Goal: Task Accomplishment & Management: Manage account settings

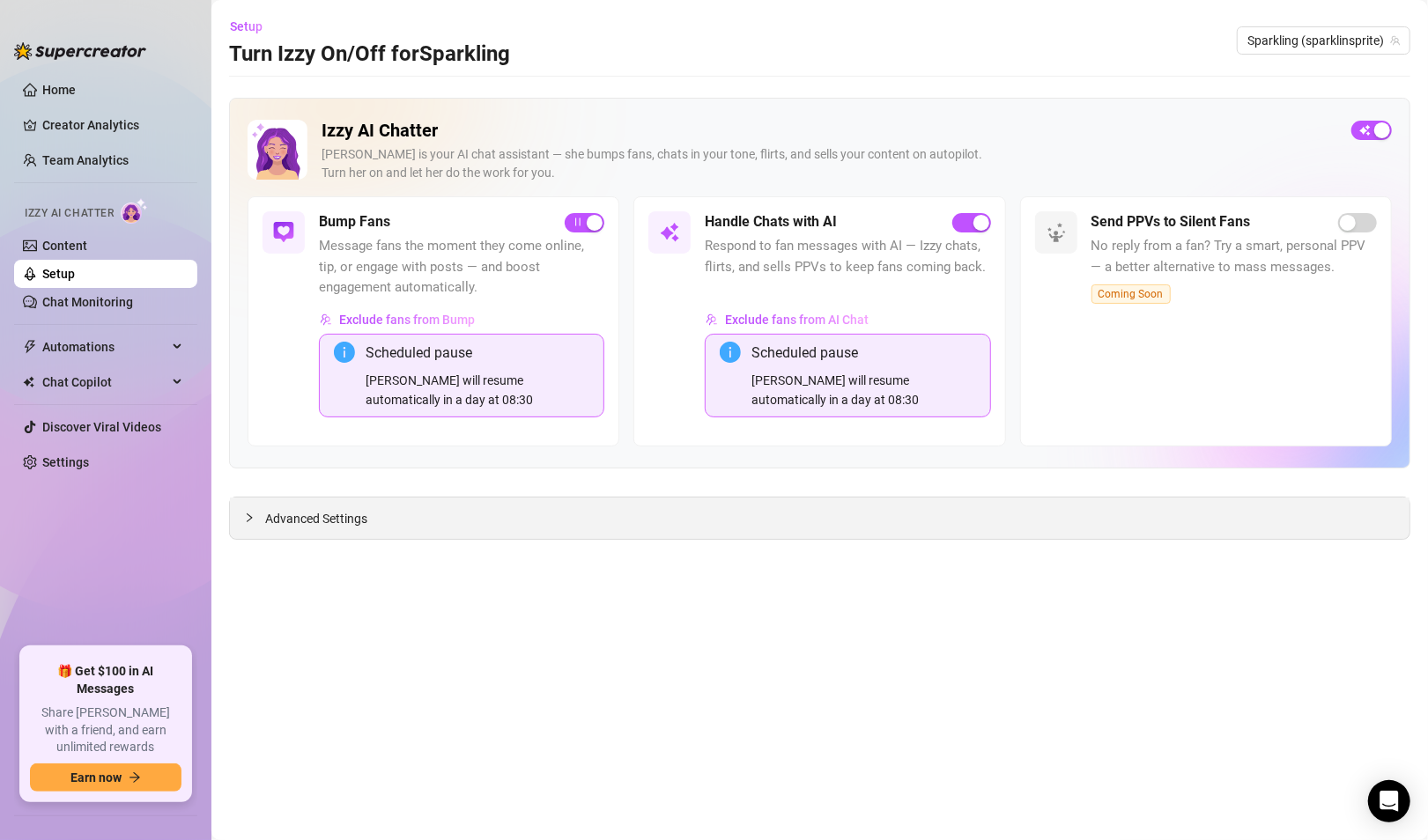
click at [339, 522] on span "Advanced Settings" at bounding box center [316, 518] width 102 height 19
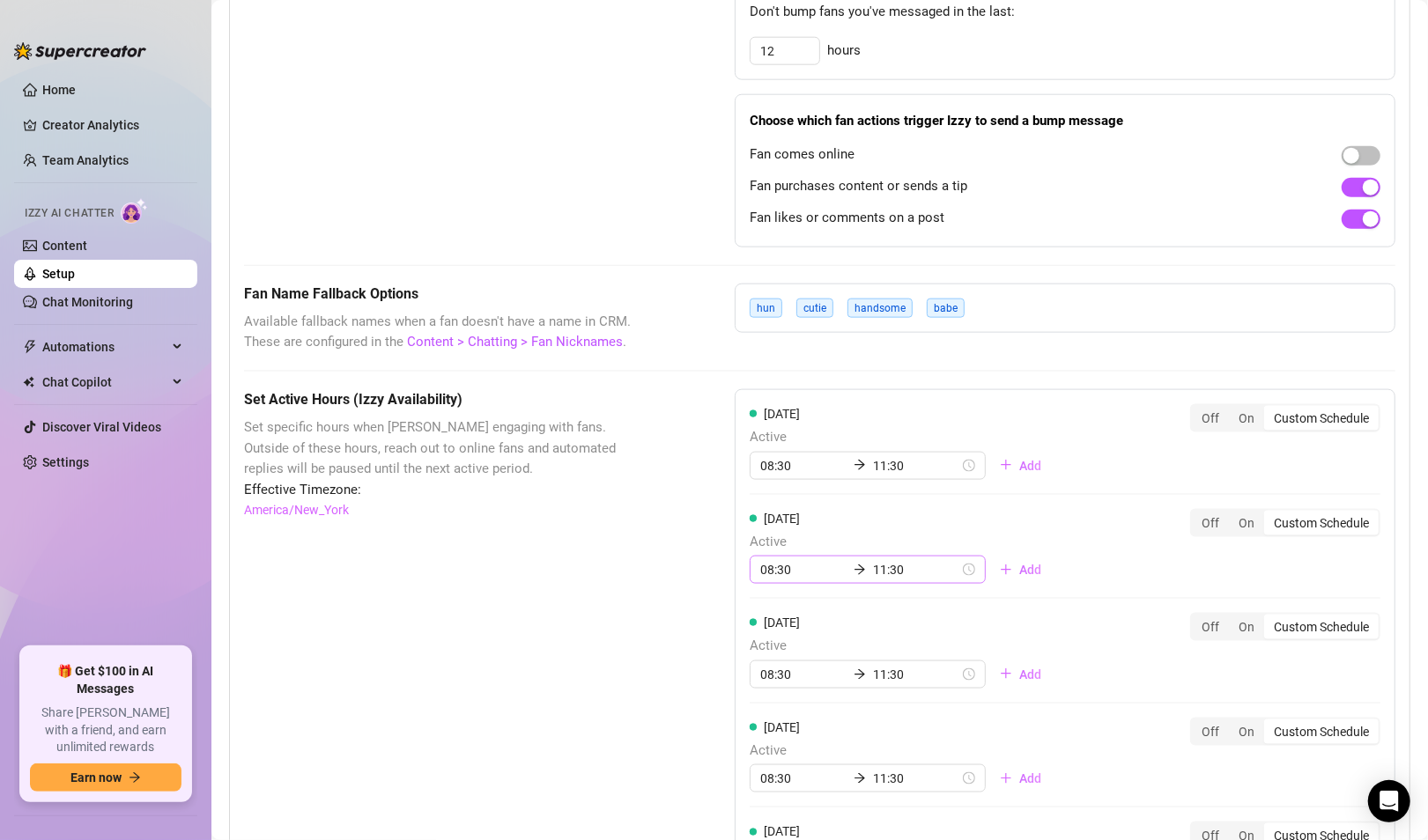
scroll to position [1351, 0]
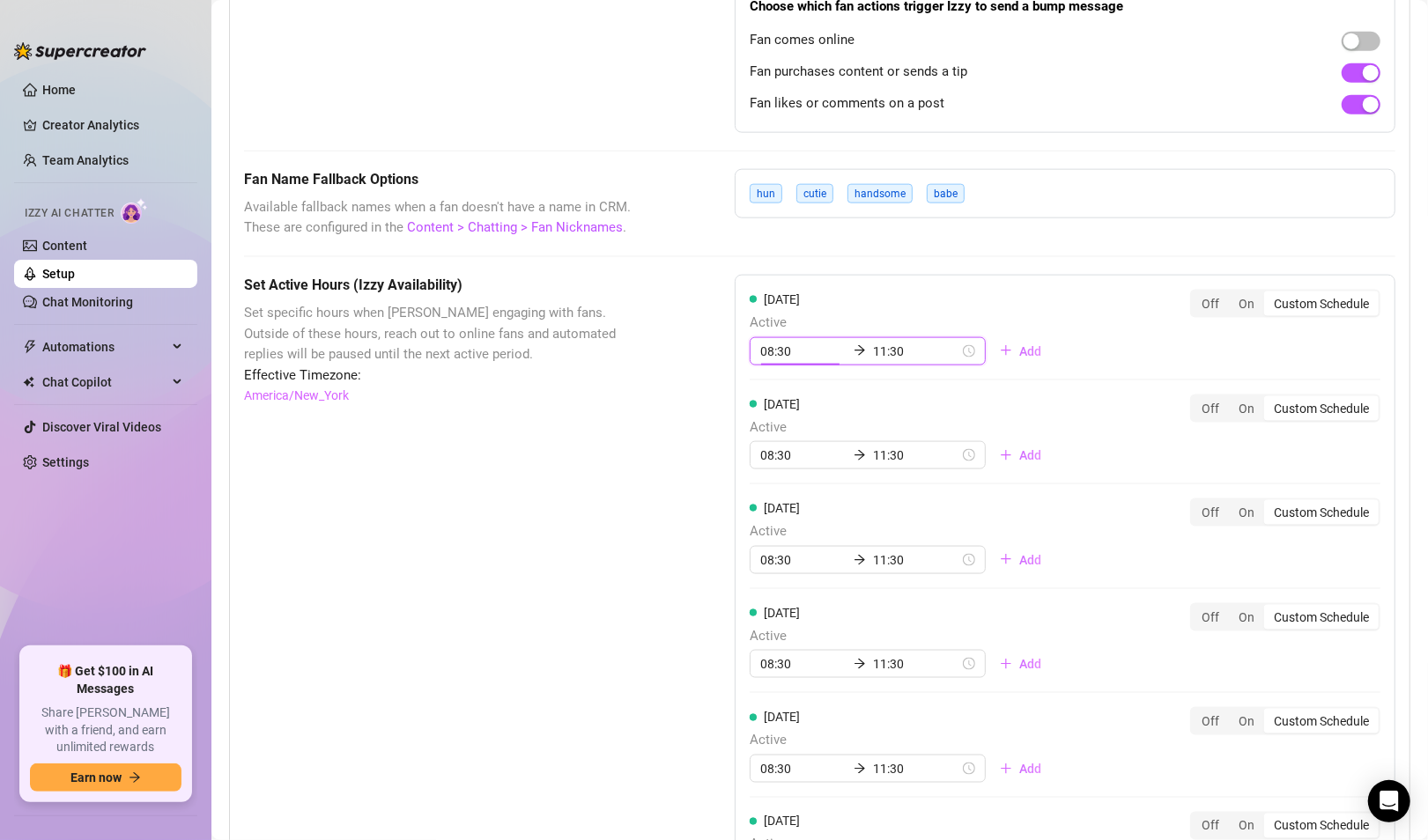
click at [785, 362] on input "08:30" at bounding box center [803, 351] width 86 height 19
click at [769, 479] on div "18" at bounding box center [769, 481] width 42 height 25
type input "18:00"
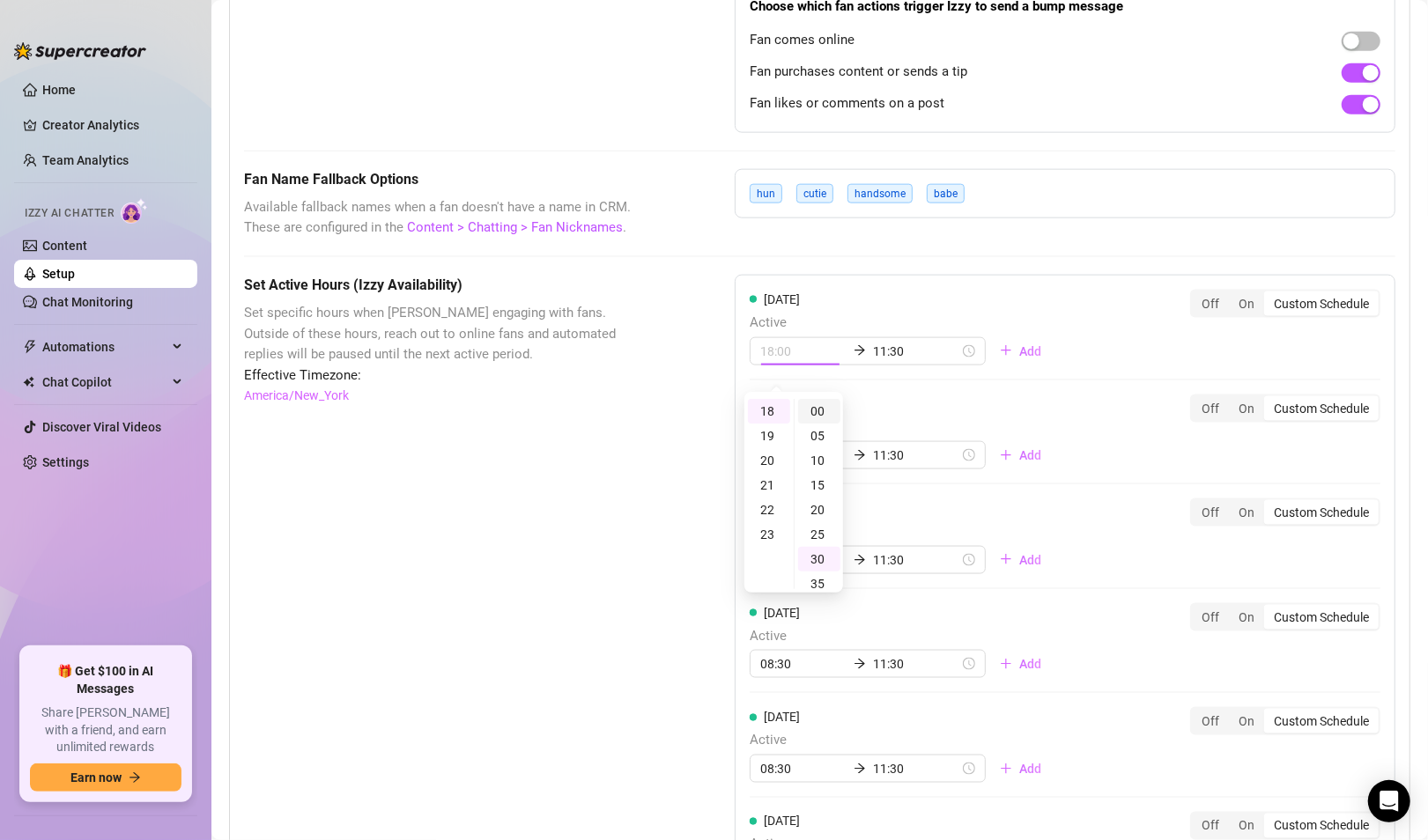
click at [823, 413] on div "00" at bounding box center [819, 411] width 42 height 25
click at [873, 362] on input "11:30" at bounding box center [916, 351] width 86 height 19
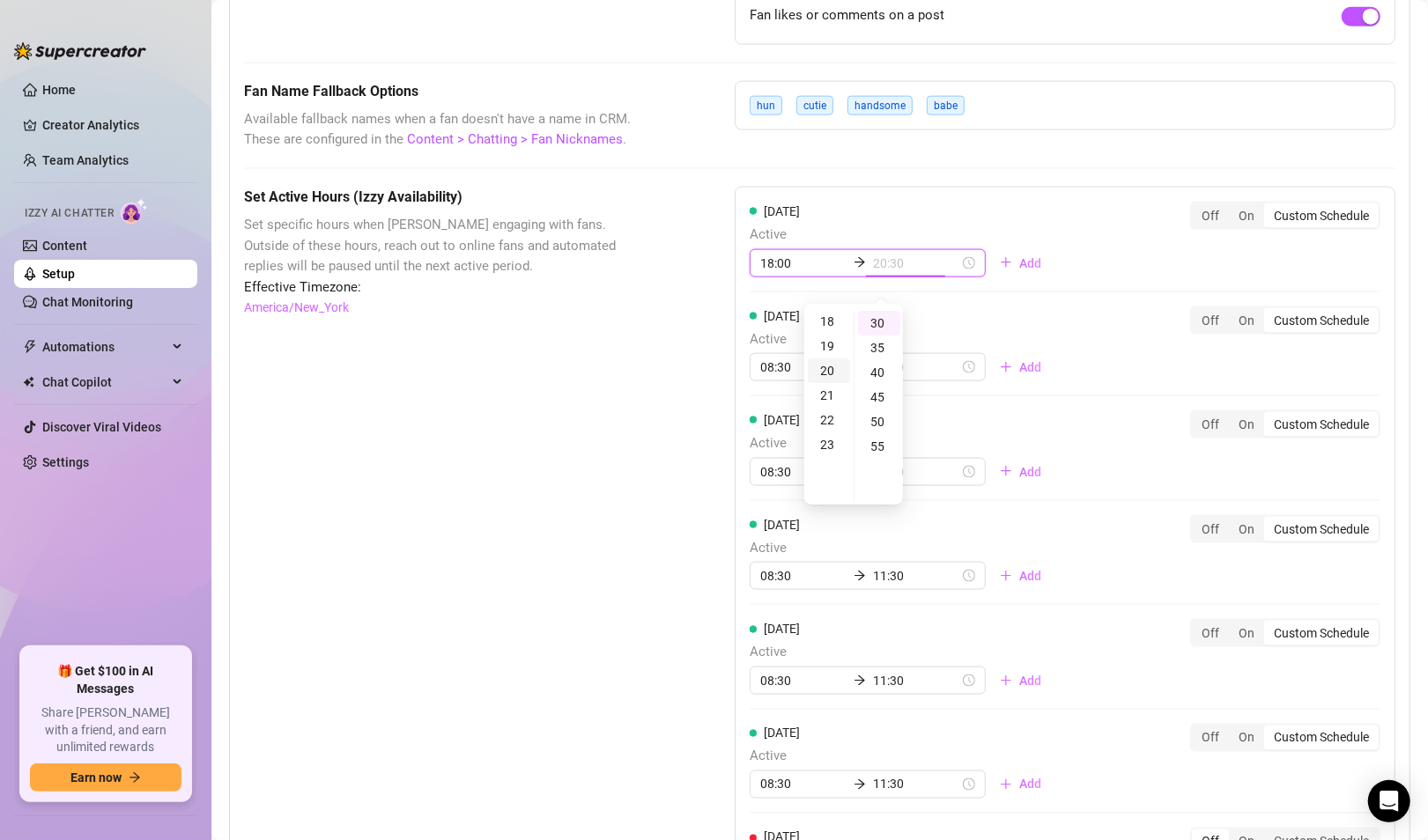
scroll to position [447, 0]
click at [829, 421] on div "22" at bounding box center [829, 418] width 42 height 25
type input "22:00"
click at [873, 330] on div "00" at bounding box center [879, 323] width 42 height 25
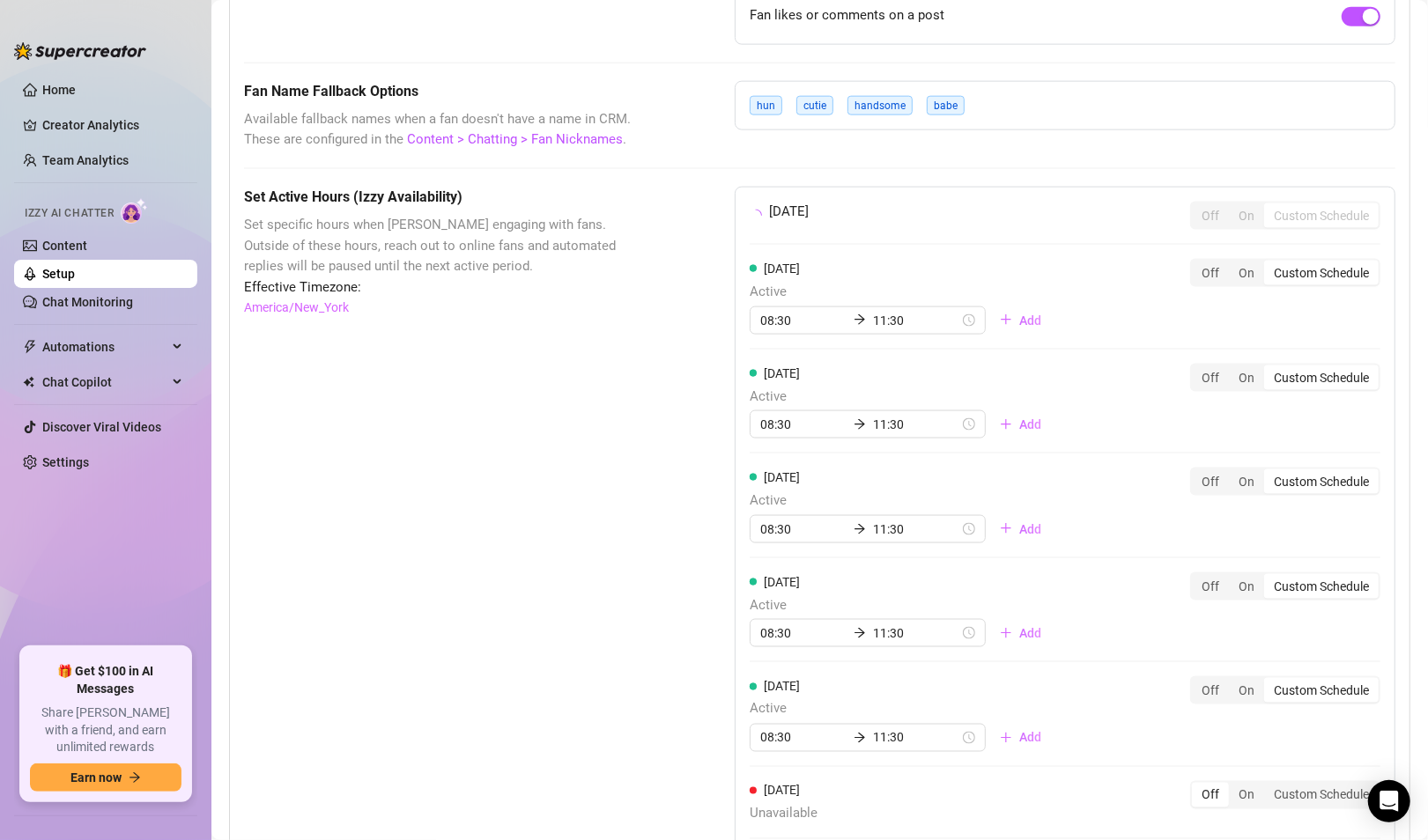
click at [1003, 227] on div "[DATE] Off On Custom Schedule" at bounding box center [1064, 216] width 631 height 28
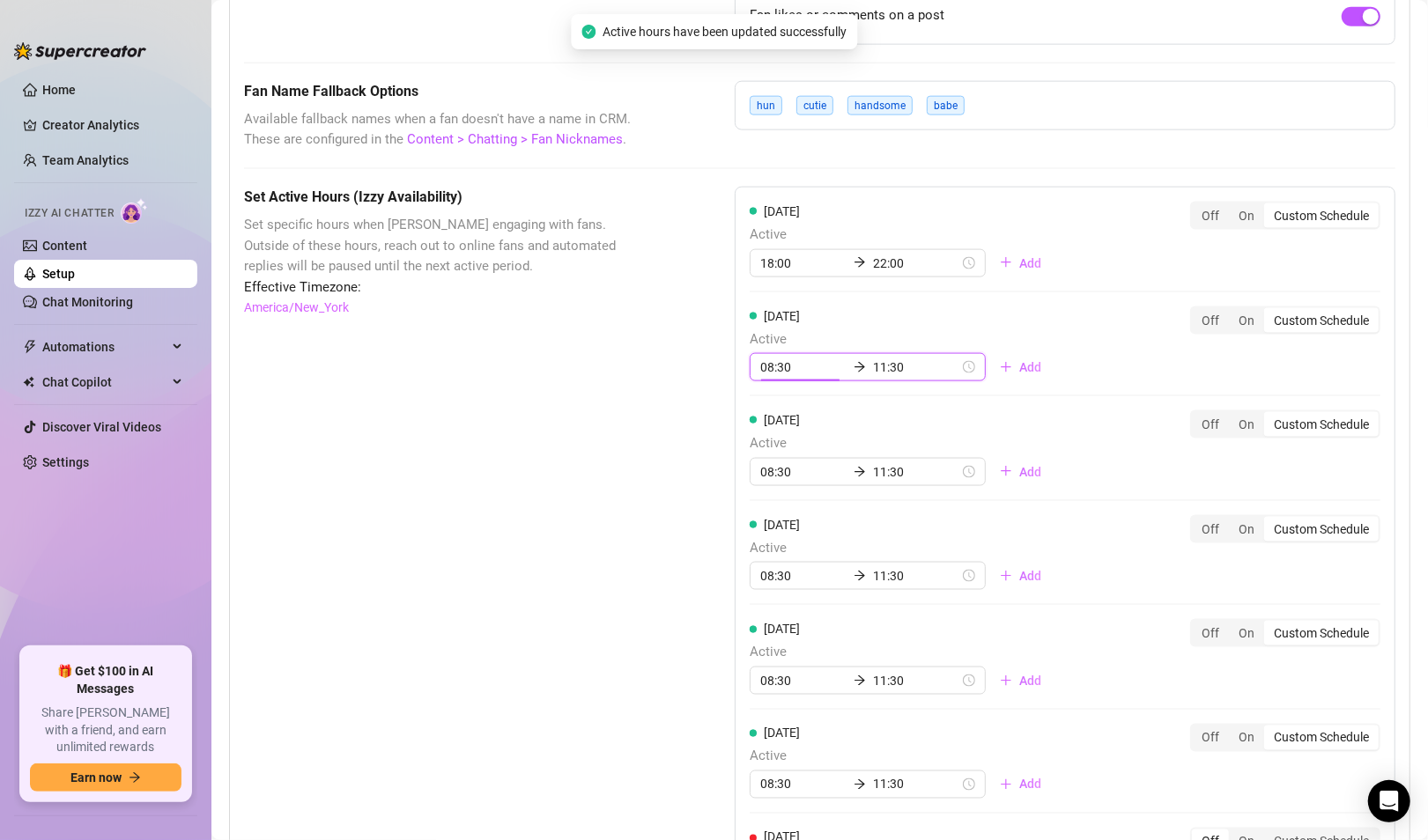
click at [785, 377] on input "08:30" at bounding box center [803, 367] width 86 height 19
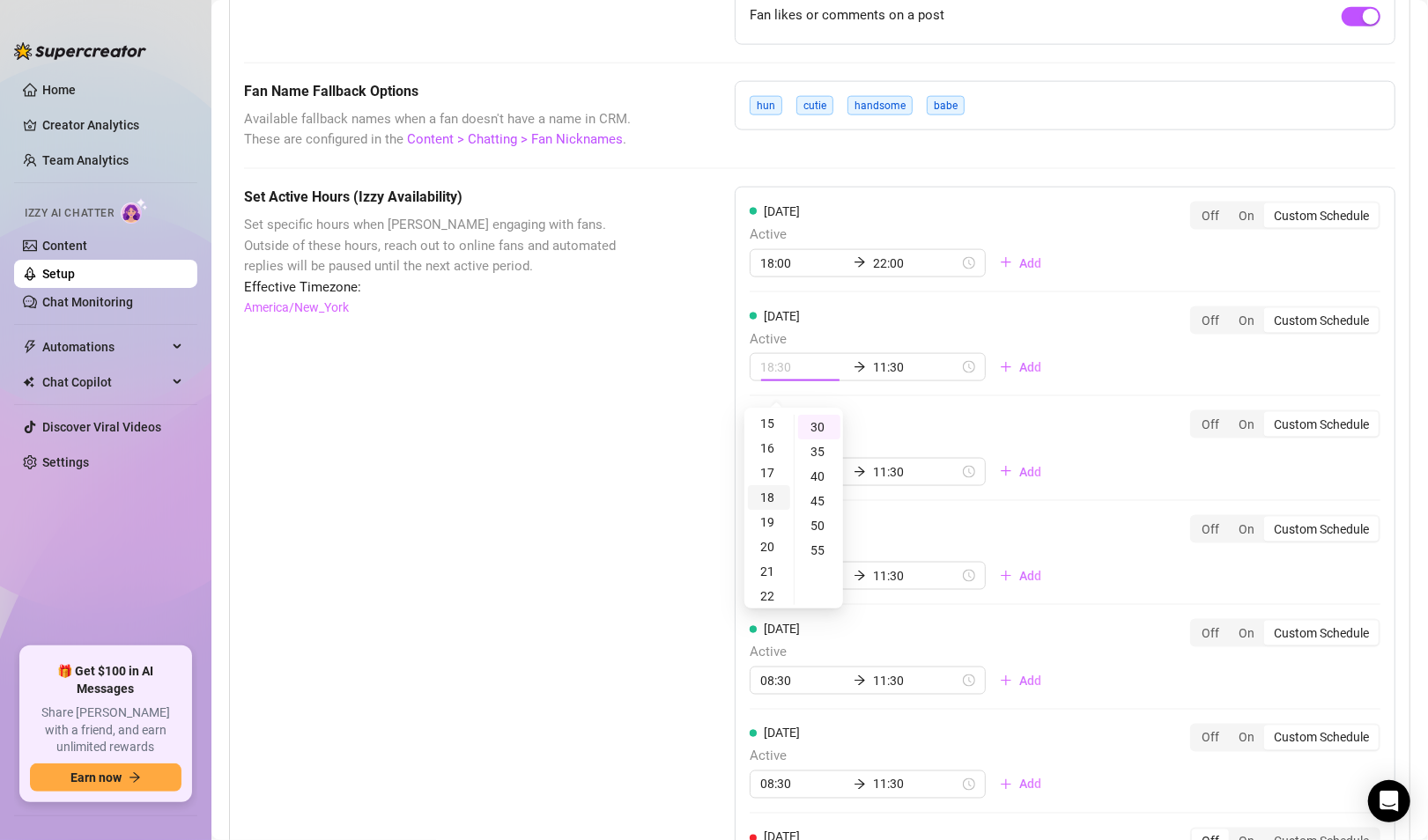
click at [768, 491] on div "18" at bounding box center [769, 497] width 42 height 25
type input "18:00"
click at [824, 433] on div "00" at bounding box center [819, 426] width 42 height 25
click at [898, 377] on input "11:30" at bounding box center [916, 367] width 86 height 19
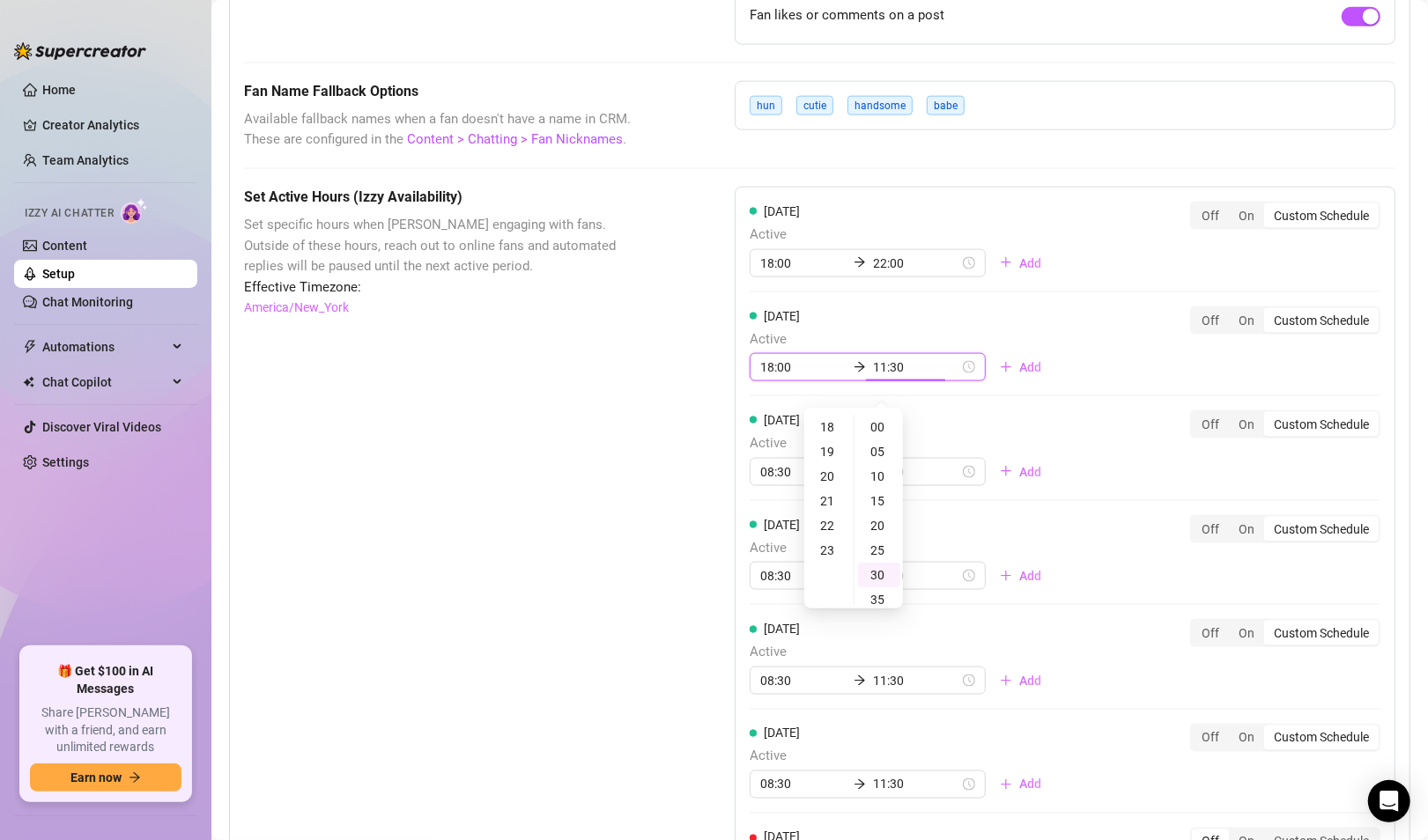
scroll to position [148, 0]
type input "11:30"
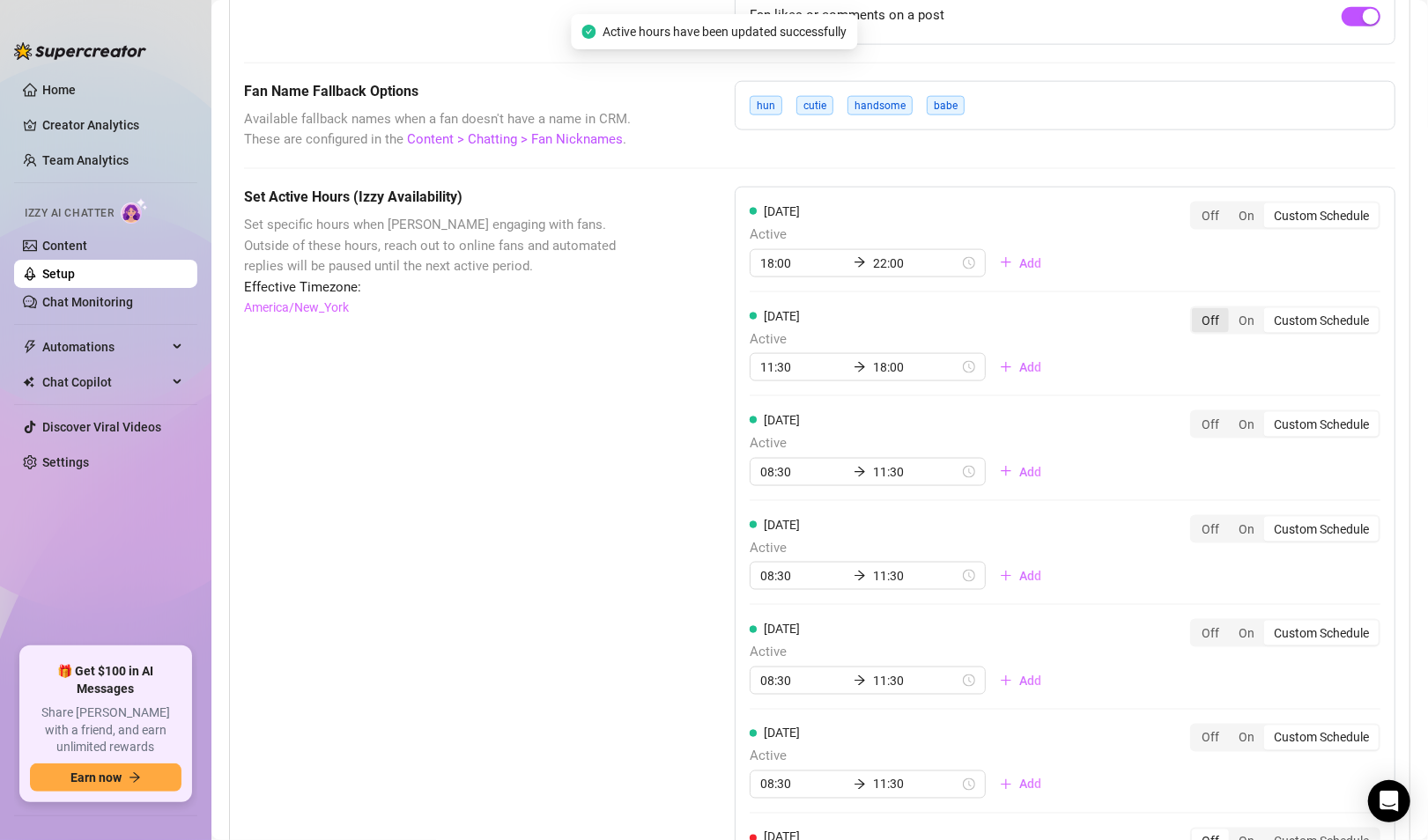
click at [1201, 333] on div "Off" at bounding box center [1210, 321] width 37 height 25
click at [1196, 311] on input "Off" at bounding box center [1196, 311] width 0 height 0
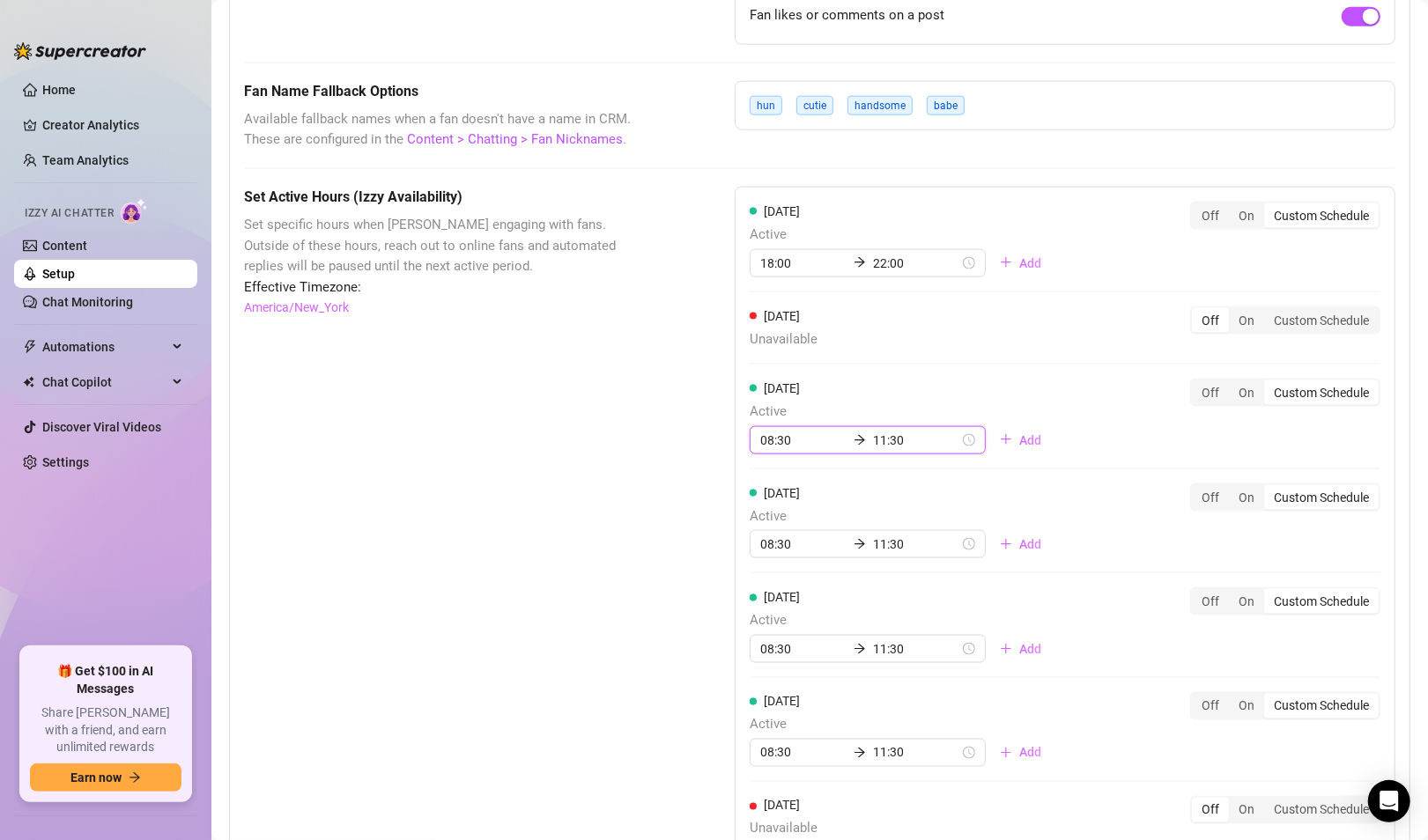
click at [786, 450] on input "08:30" at bounding box center [803, 439] width 86 height 19
drag, startPoint x: 792, startPoint y: 455, endPoint x: 755, endPoint y: 456, distance: 37.0
click at [760, 450] on input "08:30" at bounding box center [803, 439] width 86 height 19
type input "8"
click at [771, 657] on div "18" at bounding box center [769, 657] width 42 height 25
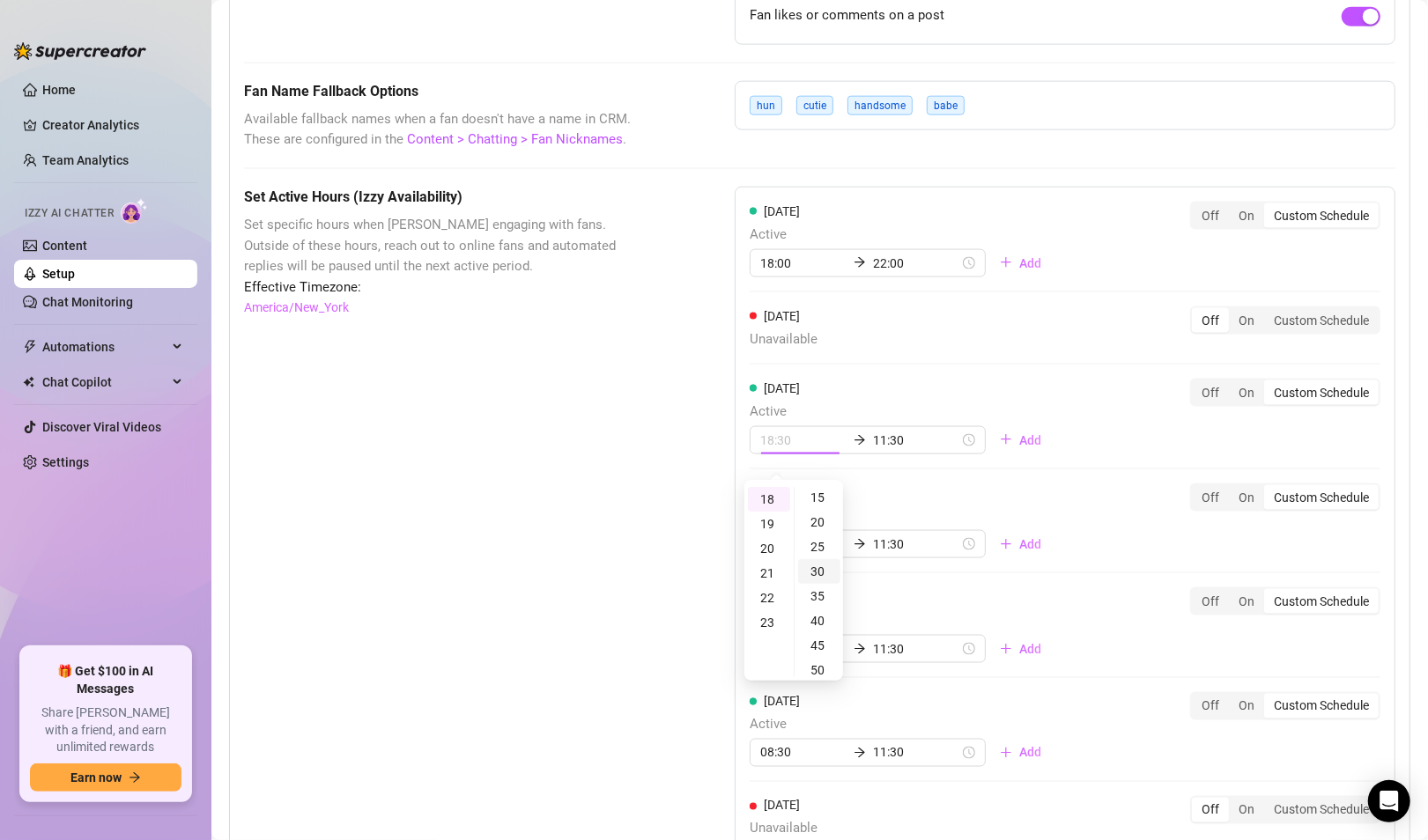
scroll to position [0, 0]
type input "18:00"
click at [822, 503] on div "00" at bounding box center [819, 499] width 42 height 25
click at [951, 366] on div "[DATE] Unavailable Off On Custom Schedule" at bounding box center [1064, 336] width 631 height 59
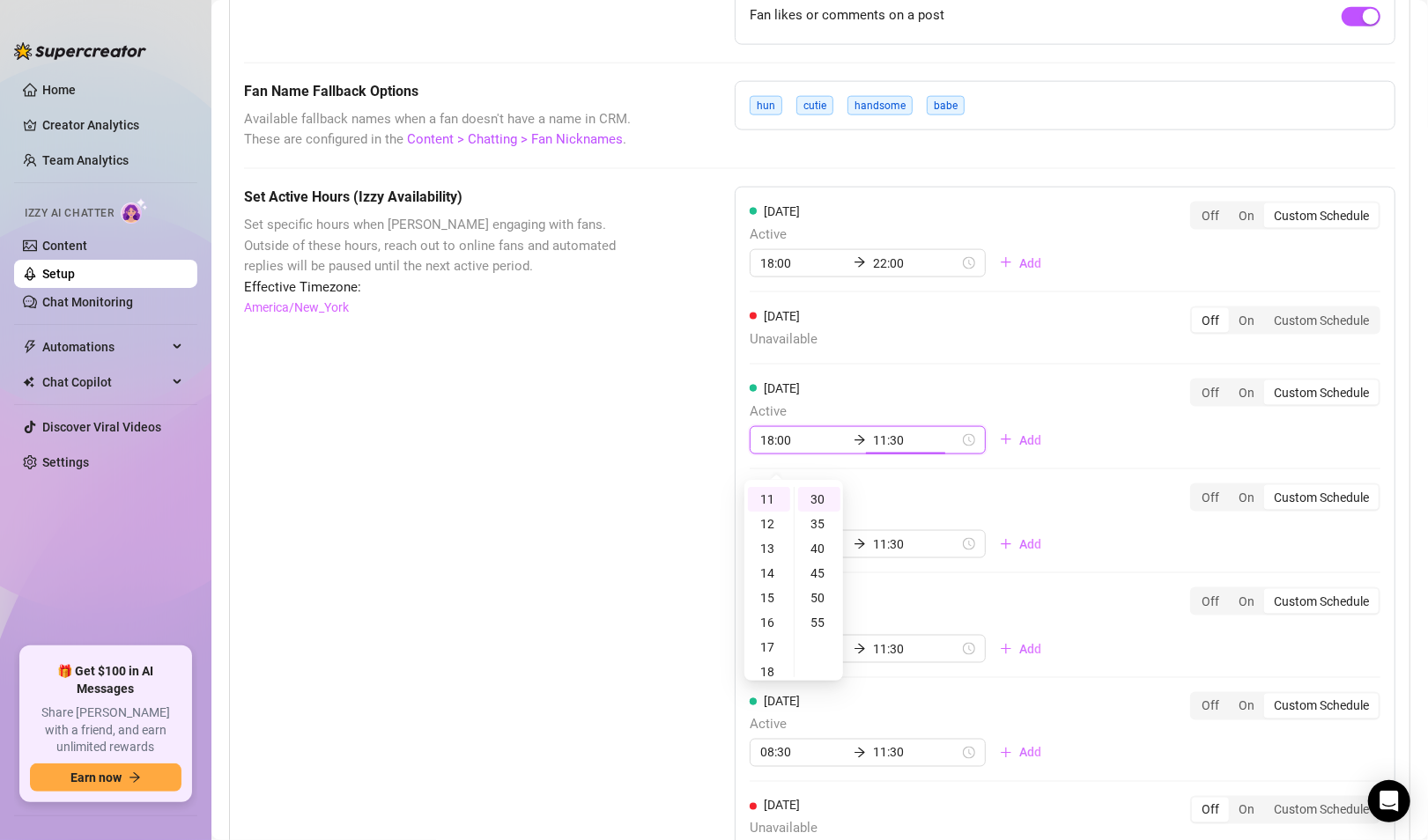
drag, startPoint x: 901, startPoint y: 459, endPoint x: 863, endPoint y: 449, distance: 39.3
click at [873, 449] on input "11:30" at bounding box center [916, 439] width 86 height 19
click at [767, 592] on div "22" at bounding box center [769, 594] width 42 height 25
type input "22:00"
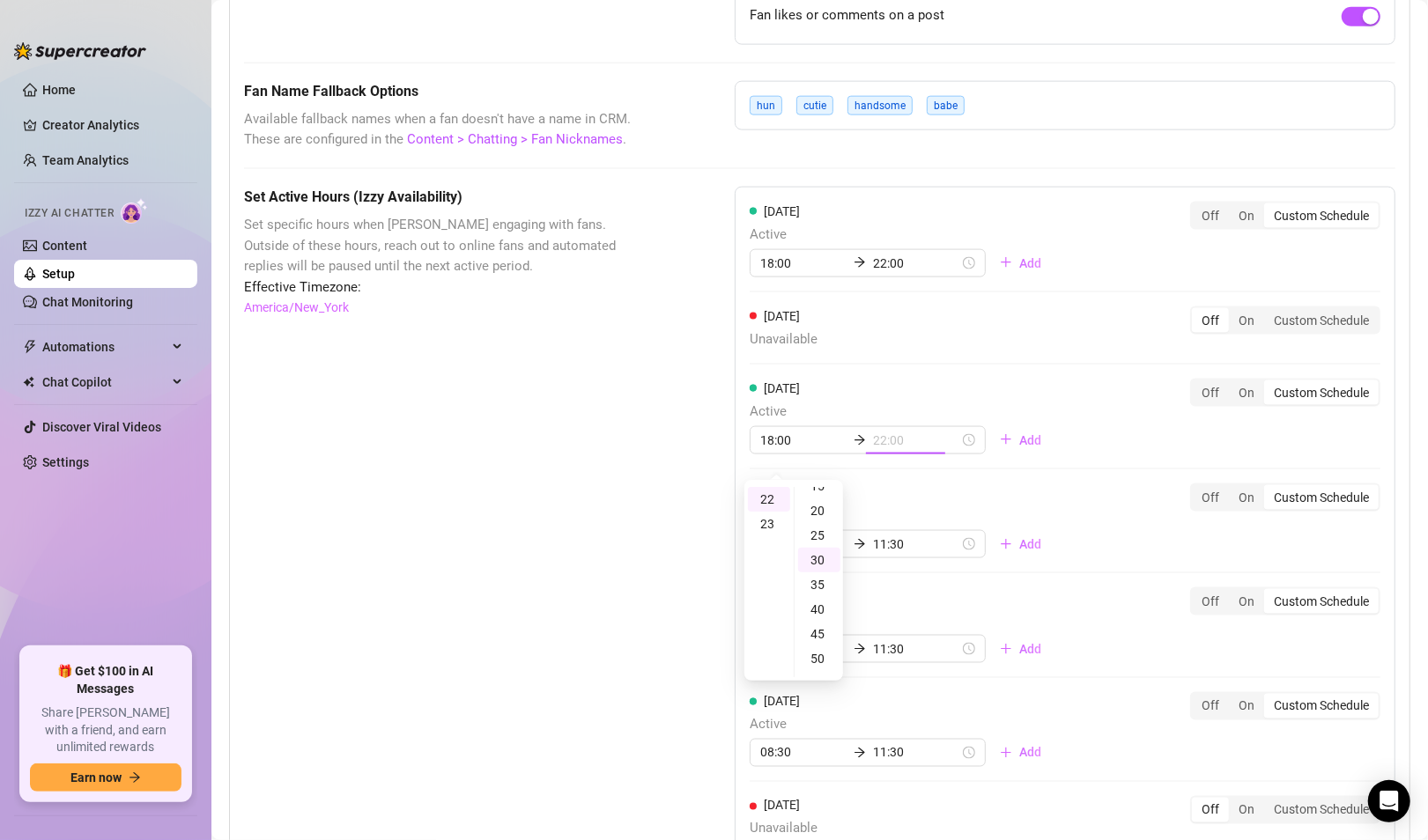
scroll to position [0, 0]
click at [813, 508] on div "00" at bounding box center [819, 499] width 42 height 25
click at [973, 399] on div "[DATE] Active 18:00 22:00 Add Off On Custom Schedule" at bounding box center [1064, 417] width 631 height 76
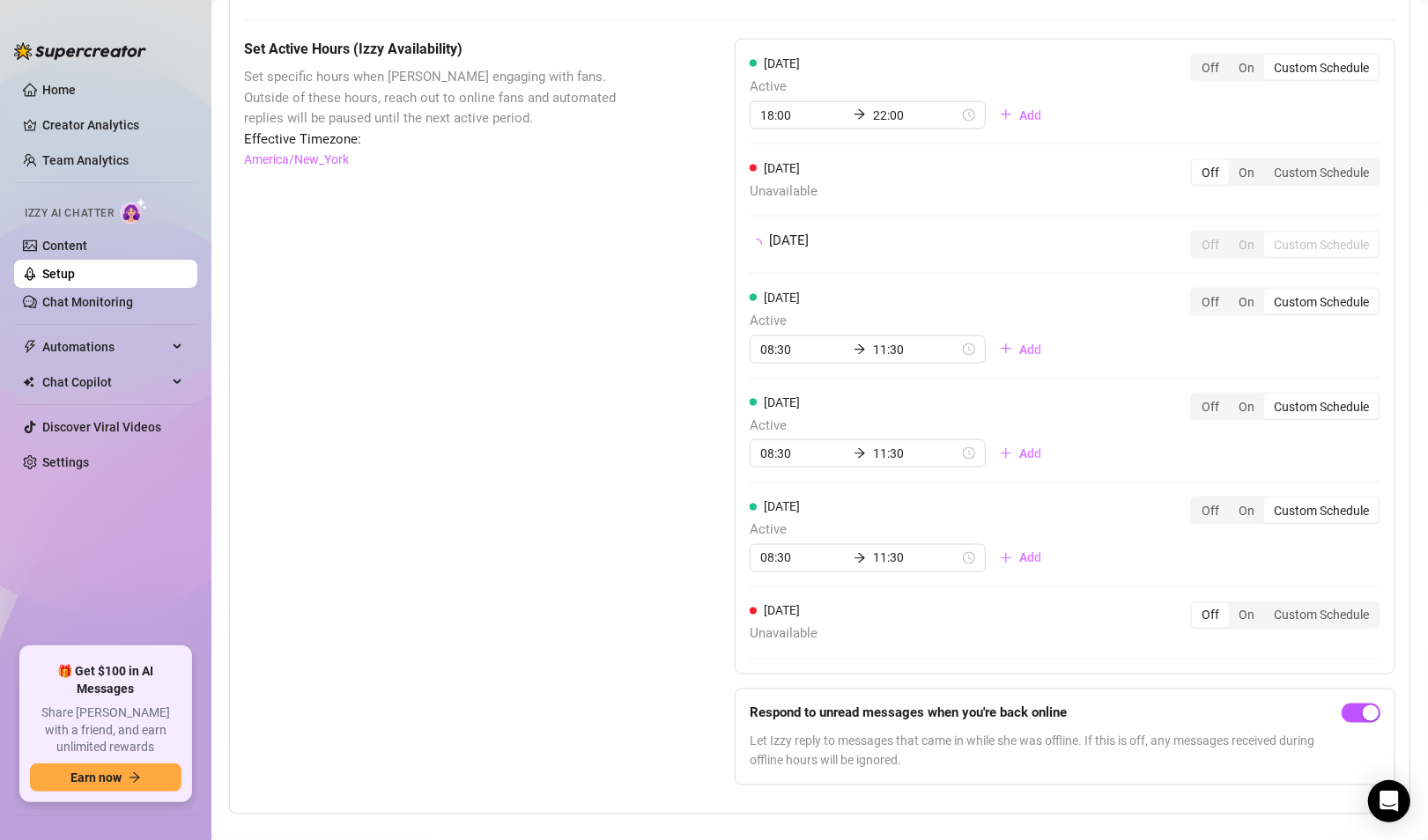
scroll to position [1615, 0]
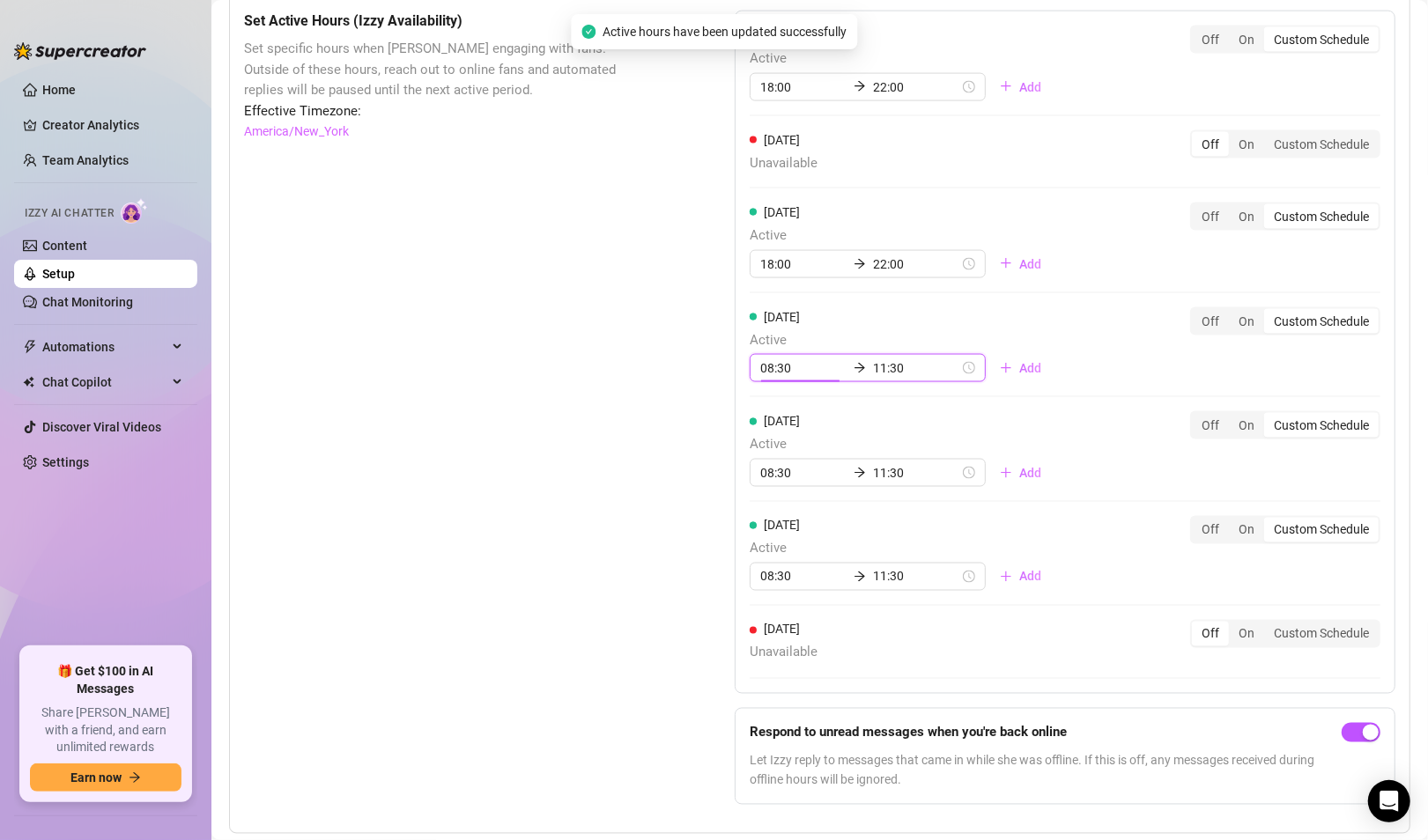
click at [771, 378] on input "08:30" at bounding box center [803, 368] width 86 height 19
drag, startPoint x: 790, startPoint y: 384, endPoint x: 748, endPoint y: 384, distance: 42.0
click at [749, 383] on div "08:30 11:30" at bounding box center [867, 368] width 236 height 28
click at [977, 339] on div "[DATE] Active 08:30 11:30 Add" at bounding box center [902, 346] width 306 height 76
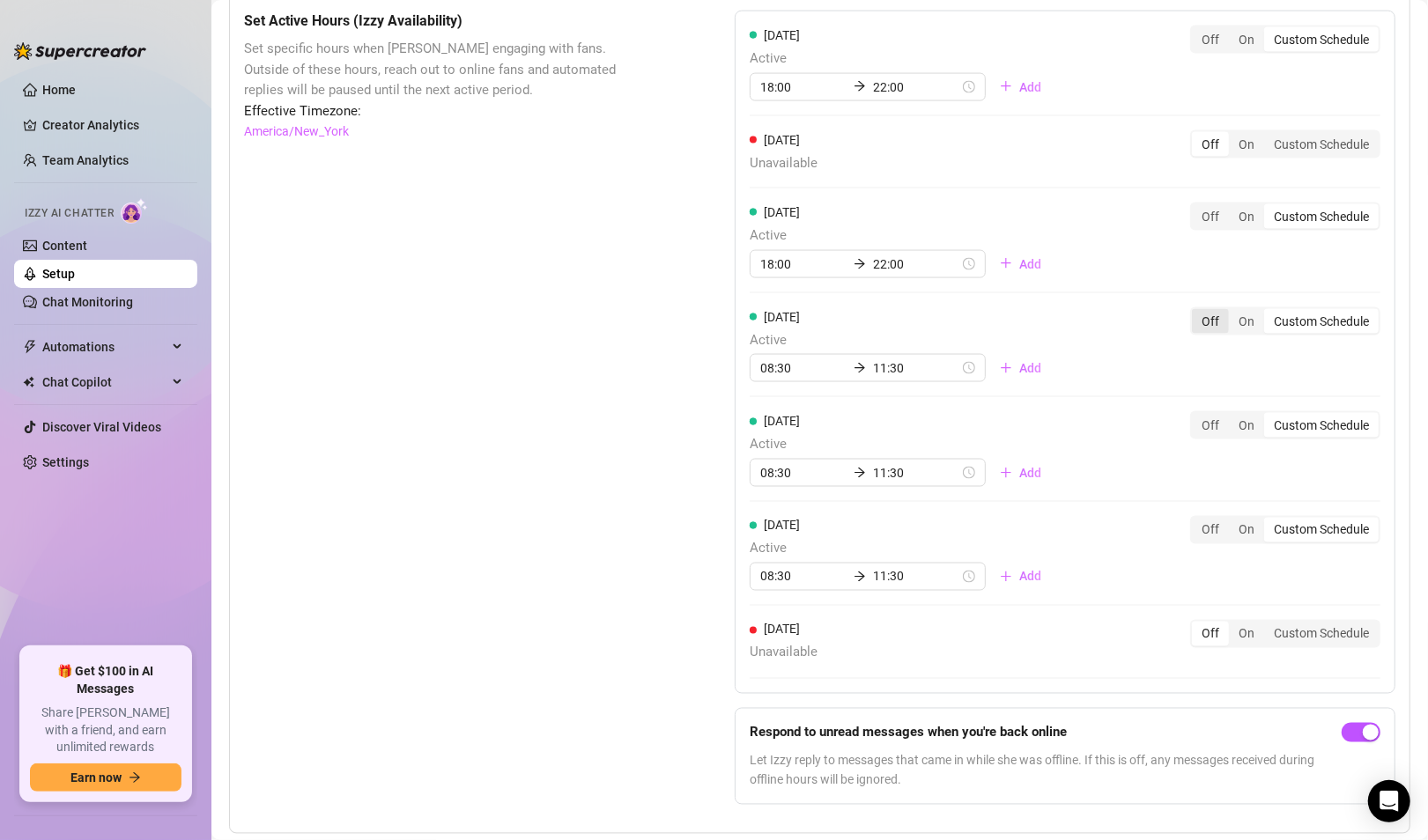
click at [1192, 334] on div "Off" at bounding box center [1210, 321] width 37 height 25
click at [1196, 312] on input "Off" at bounding box center [1196, 312] width 0 height 0
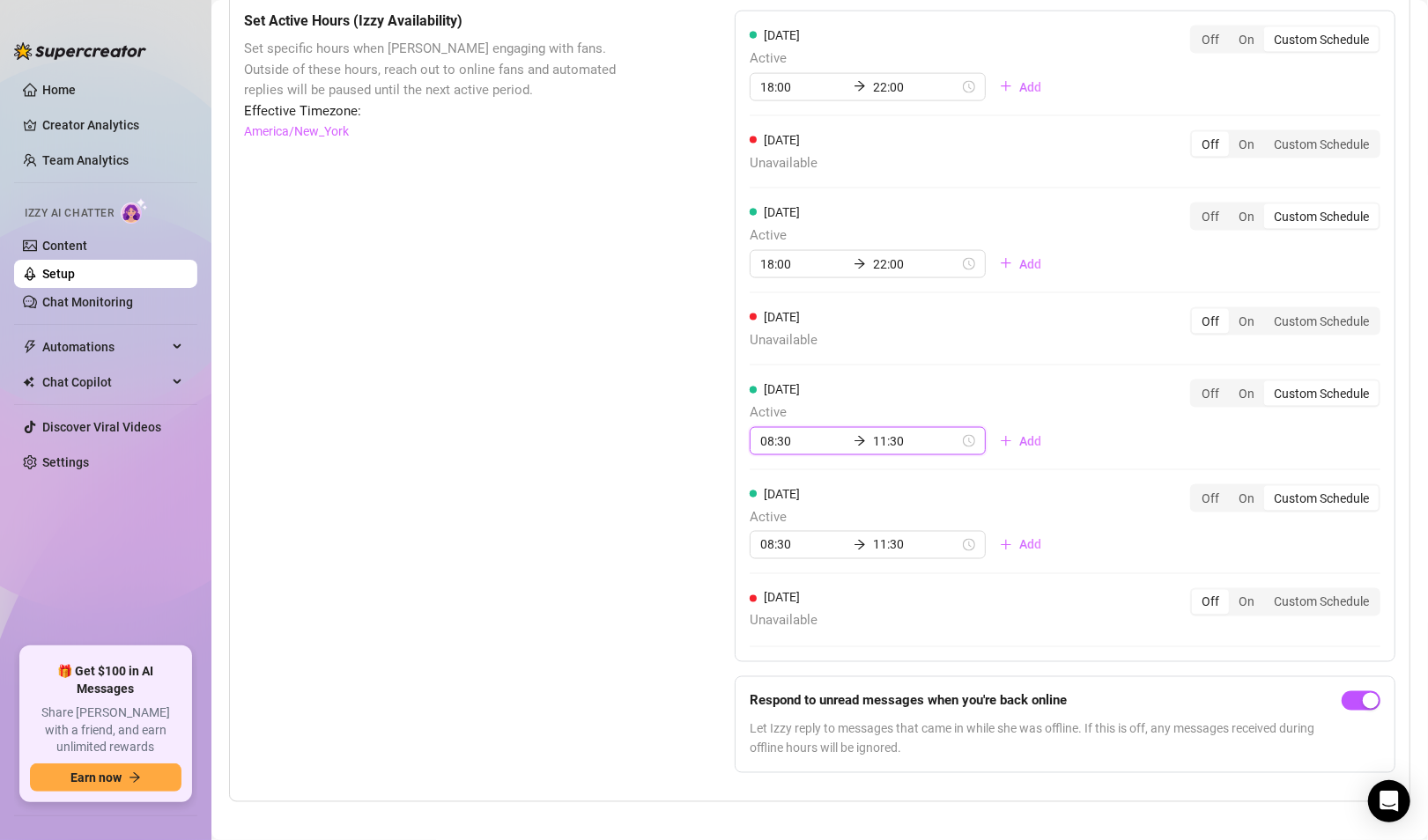
click at [782, 450] on input "08:30" at bounding box center [803, 440] width 86 height 19
drag, startPoint x: 799, startPoint y: 453, endPoint x: 747, endPoint y: 455, distance: 52.0
click at [749, 455] on div "08:30 11:30" at bounding box center [867, 441] width 236 height 28
click at [763, 661] on div "18" at bounding box center [769, 658] width 42 height 25
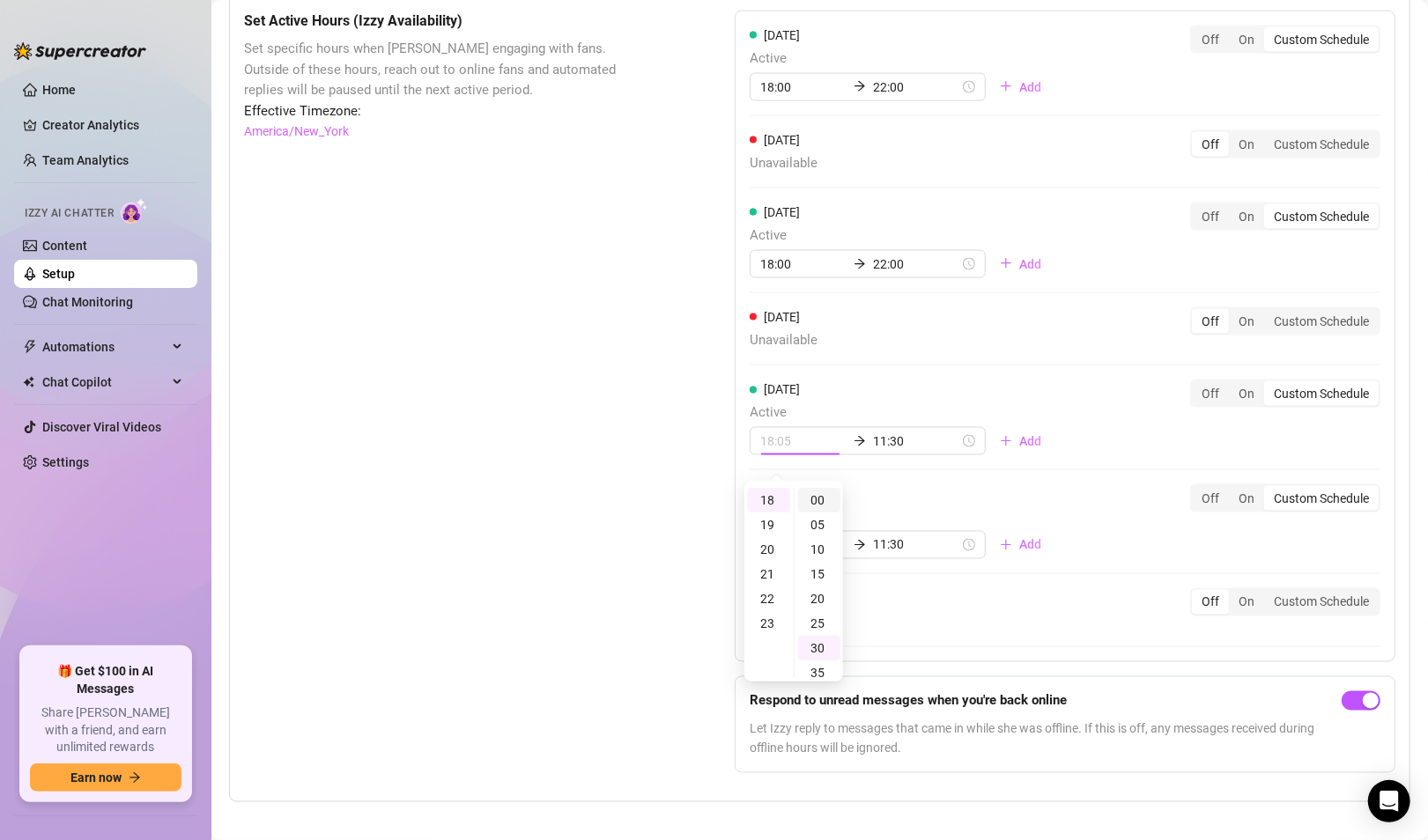
type input "18:00"
click at [818, 505] on div "00" at bounding box center [819, 499] width 42 height 25
click at [873, 450] on input "11:30" at bounding box center [916, 440] width 86 height 19
click at [838, 599] on div "22" at bounding box center [829, 595] width 42 height 25
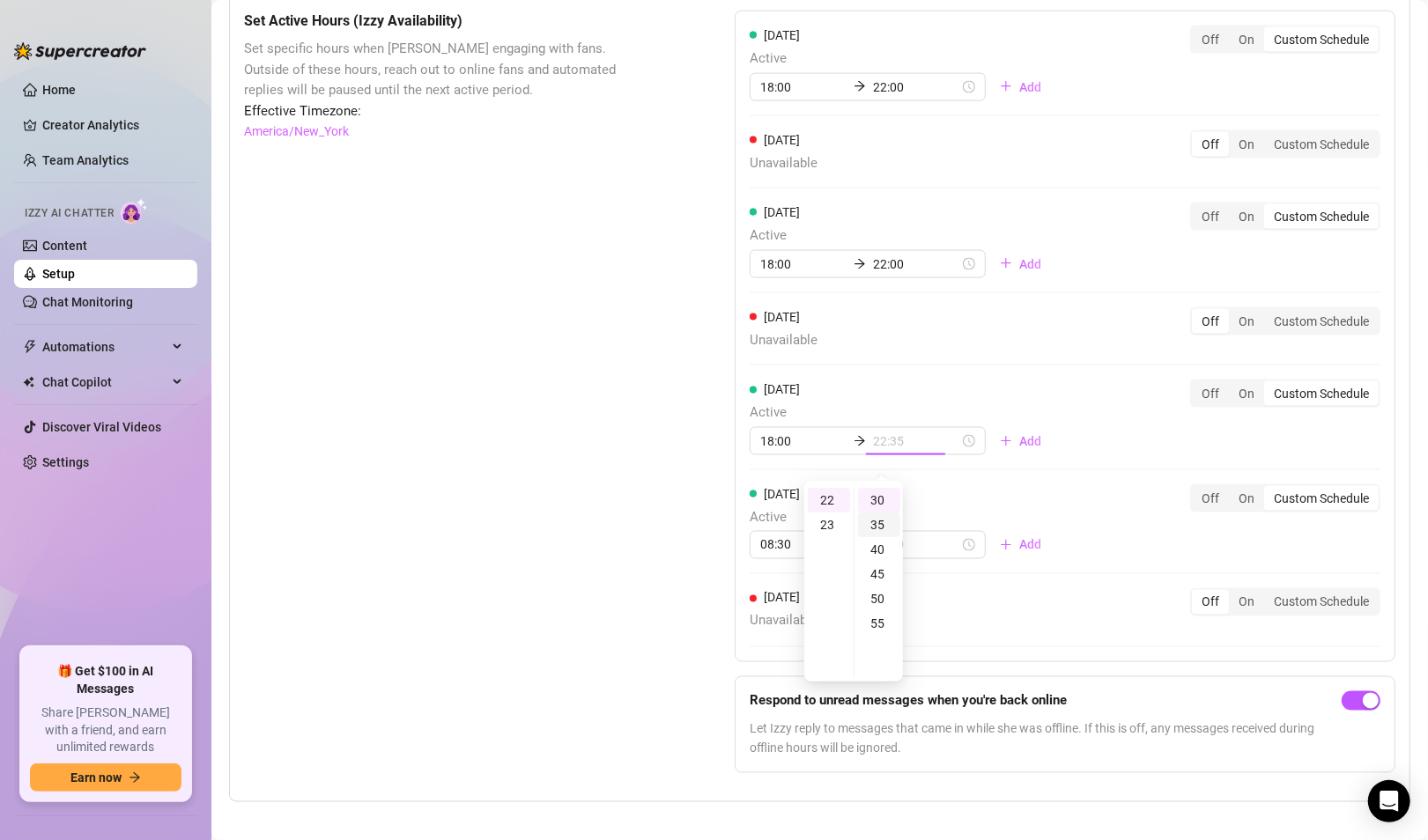
scroll to position [0, 0]
type input "22:00"
click at [871, 502] on div "00" at bounding box center [879, 499] width 42 height 25
click at [945, 408] on div "[DATE] Active 18:00 22:00 Add Off On Custom Schedule [DATE] Unavailable Off On …" at bounding box center [1064, 337] width 661 height 652
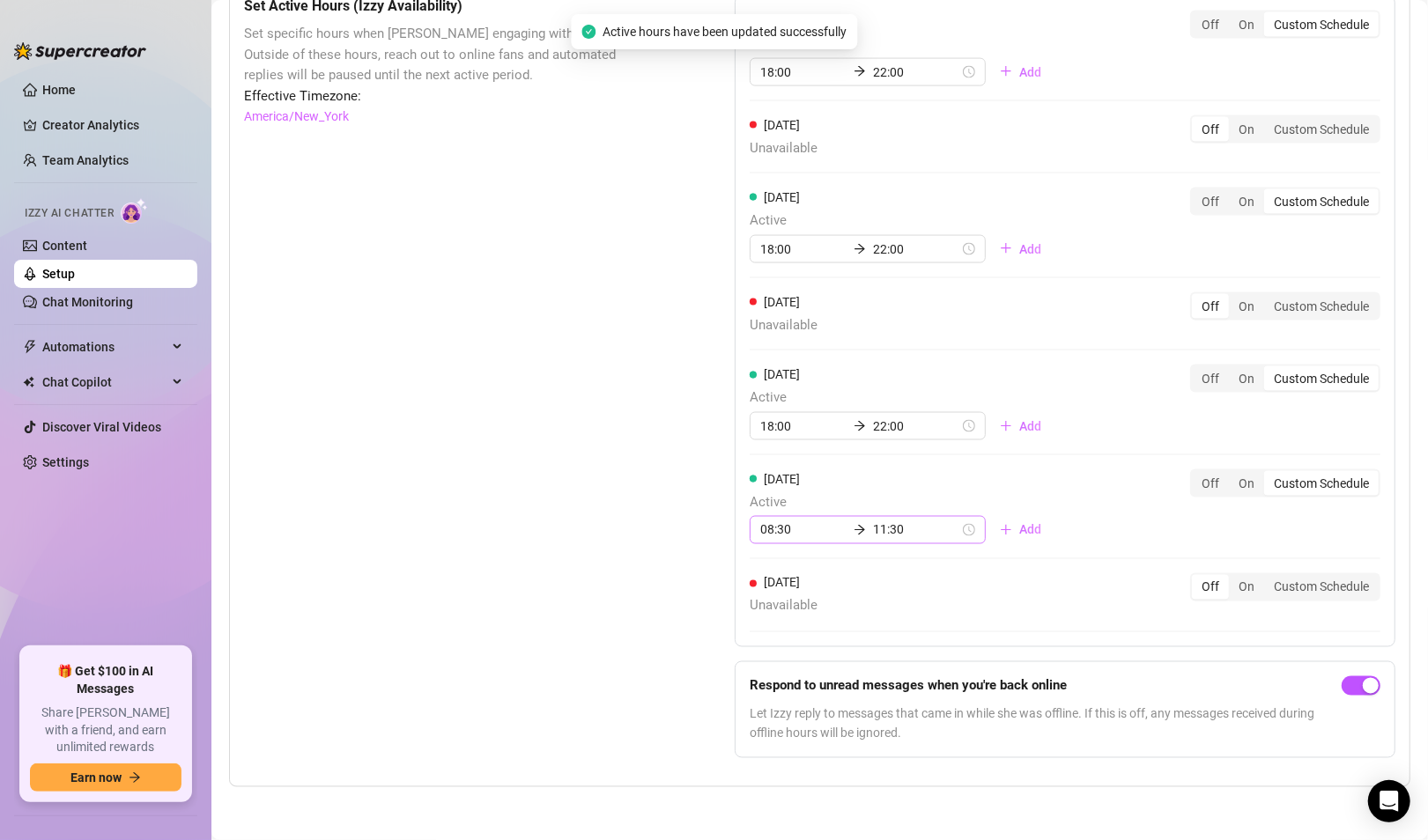
scroll to position [1640, 0]
click at [792, 535] on input "08:30" at bounding box center [803, 529] width 86 height 19
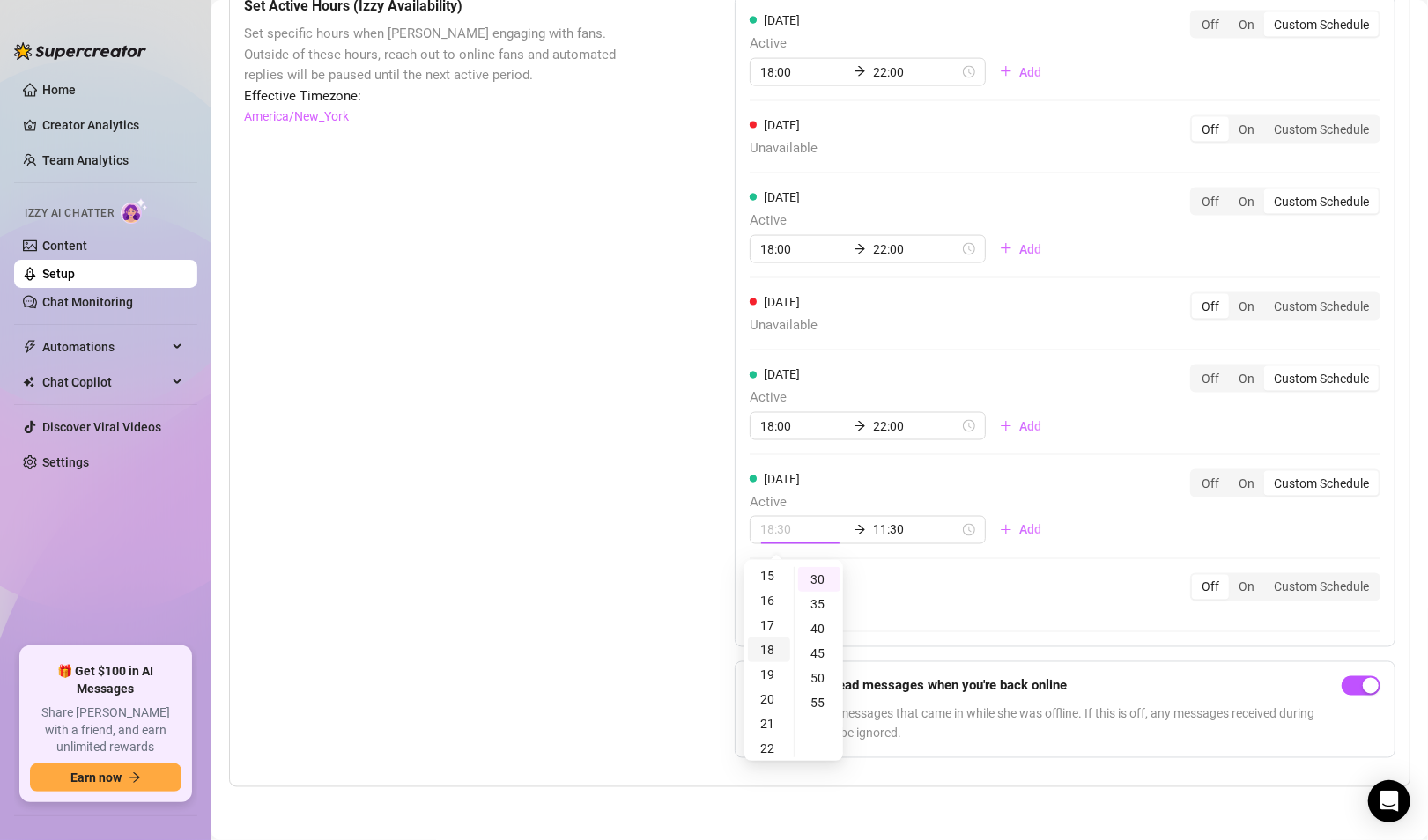
click at [772, 652] on div "18" at bounding box center [769, 649] width 42 height 25
type input "18:00"
click at [816, 575] on div "00" at bounding box center [819, 579] width 42 height 25
click at [873, 530] on input "11:30" at bounding box center [916, 529] width 86 height 19
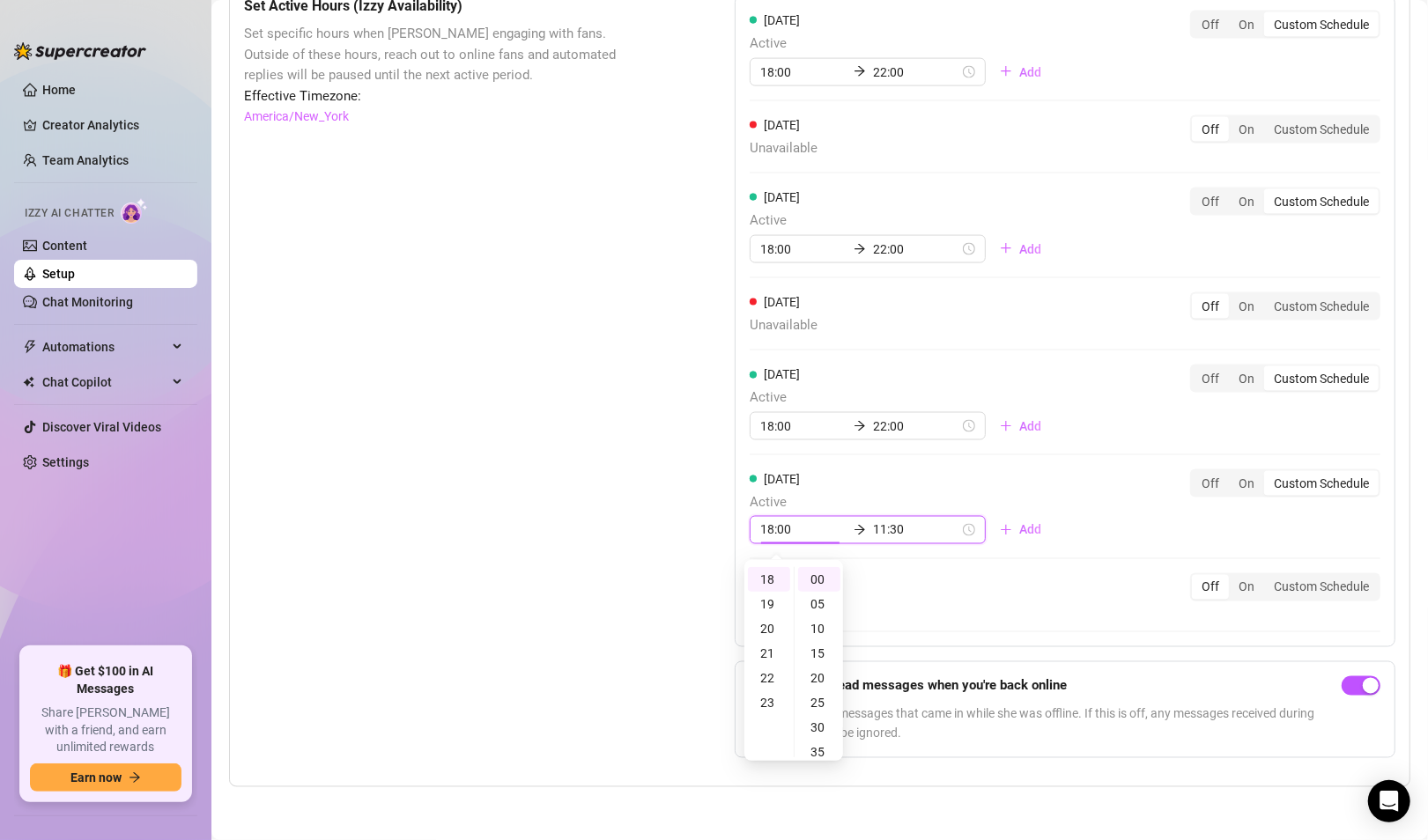
scroll to position [148, 0]
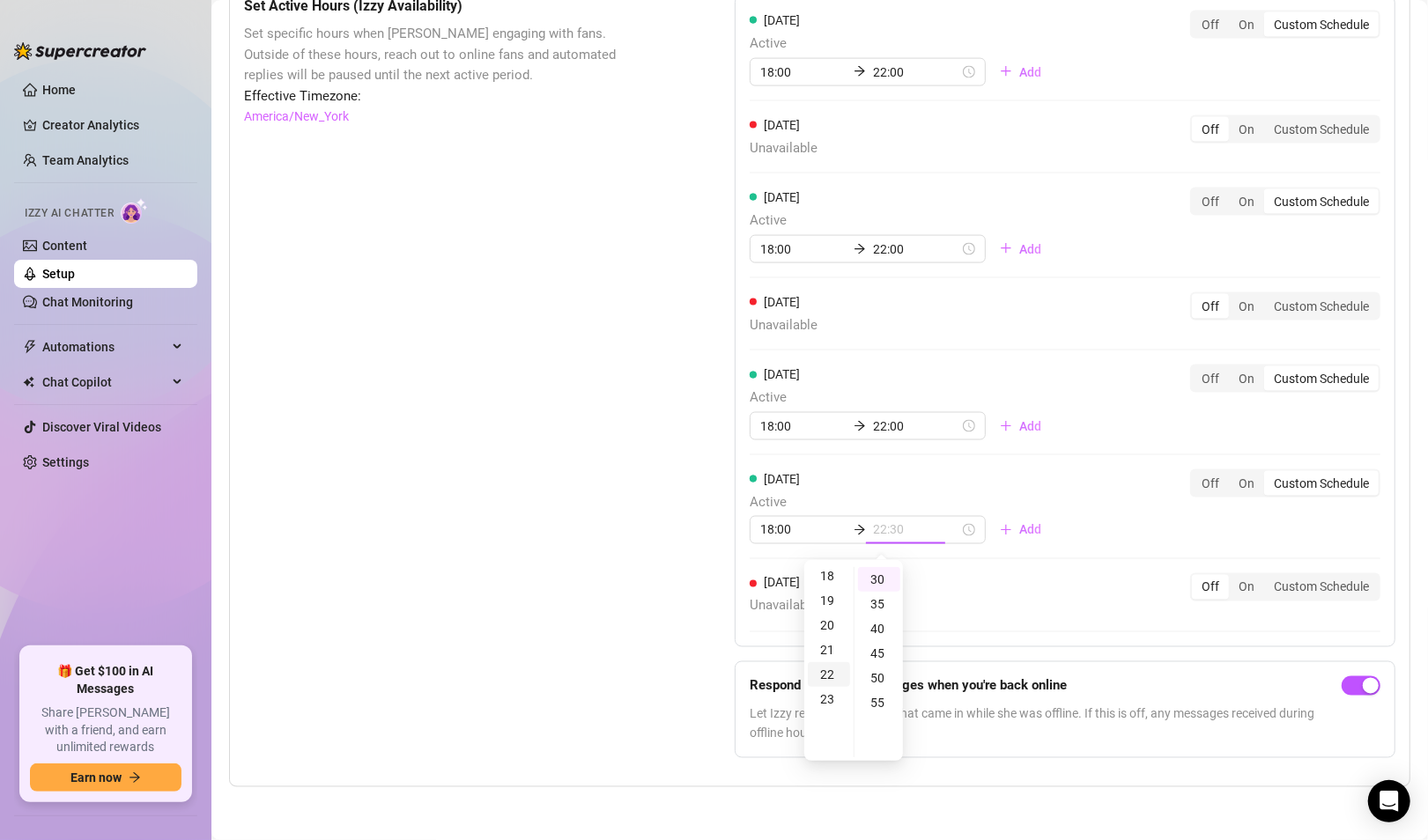
click at [821, 677] on div "22" at bounding box center [829, 674] width 42 height 25
type input "22:00"
click at [873, 583] on div "00" at bounding box center [879, 579] width 42 height 25
click at [942, 484] on div "[DATE] Active 18:00 22:00 Add Off On Custom Schedule [DATE] Unavailable Off On …" at bounding box center [1064, 322] width 661 height 652
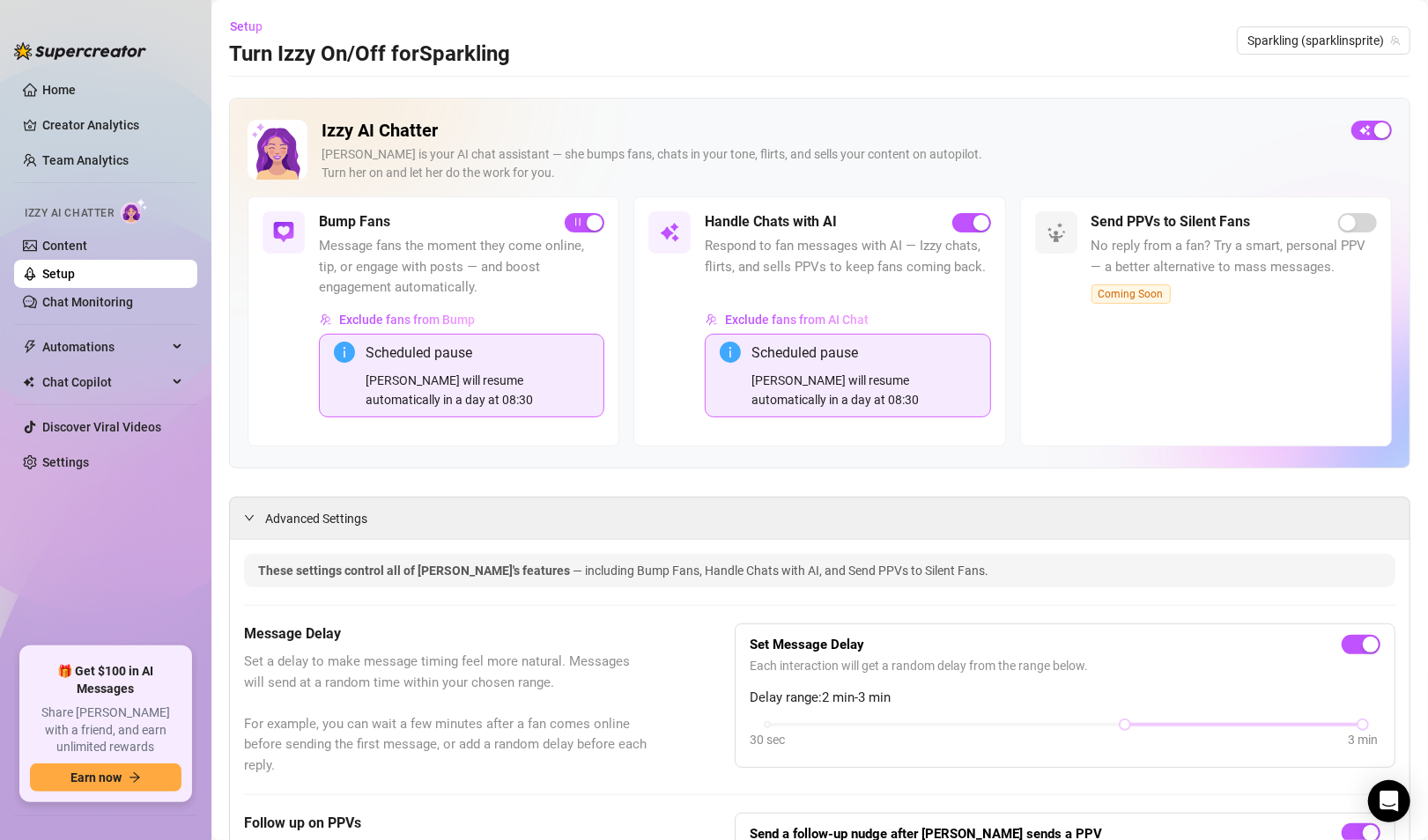
click at [576, 681] on span "Set a delay to make message timing feel more natural. Messages will send at a r…" at bounding box center [445, 714] width 403 height 124
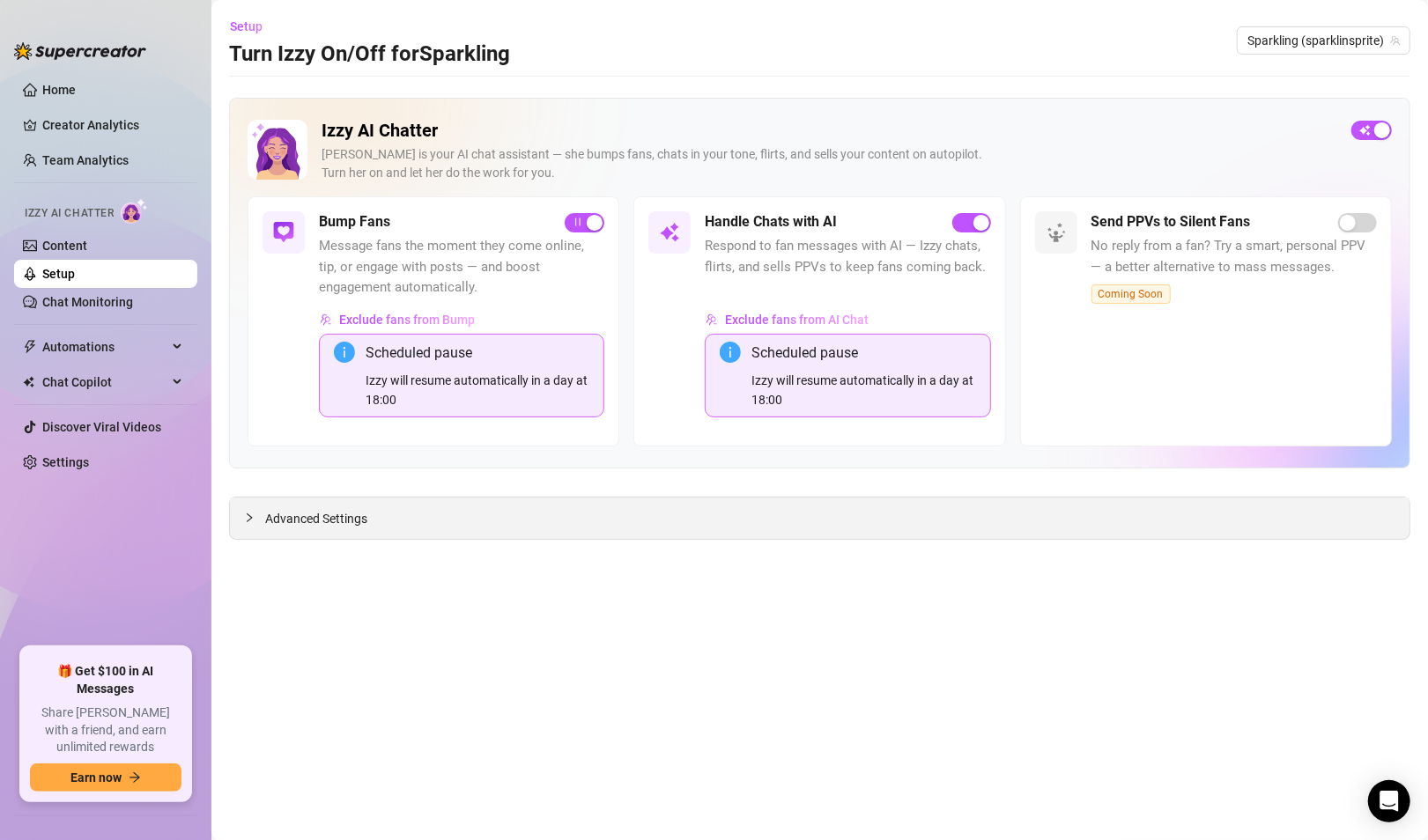
drag, startPoint x: 265, startPoint y: 516, endPoint x: 371, endPoint y: 502, distance: 106.9
click at [265, 516] on span "Advanced Settings" at bounding box center [316, 518] width 102 height 19
